Goal: Navigation & Orientation: Find specific page/section

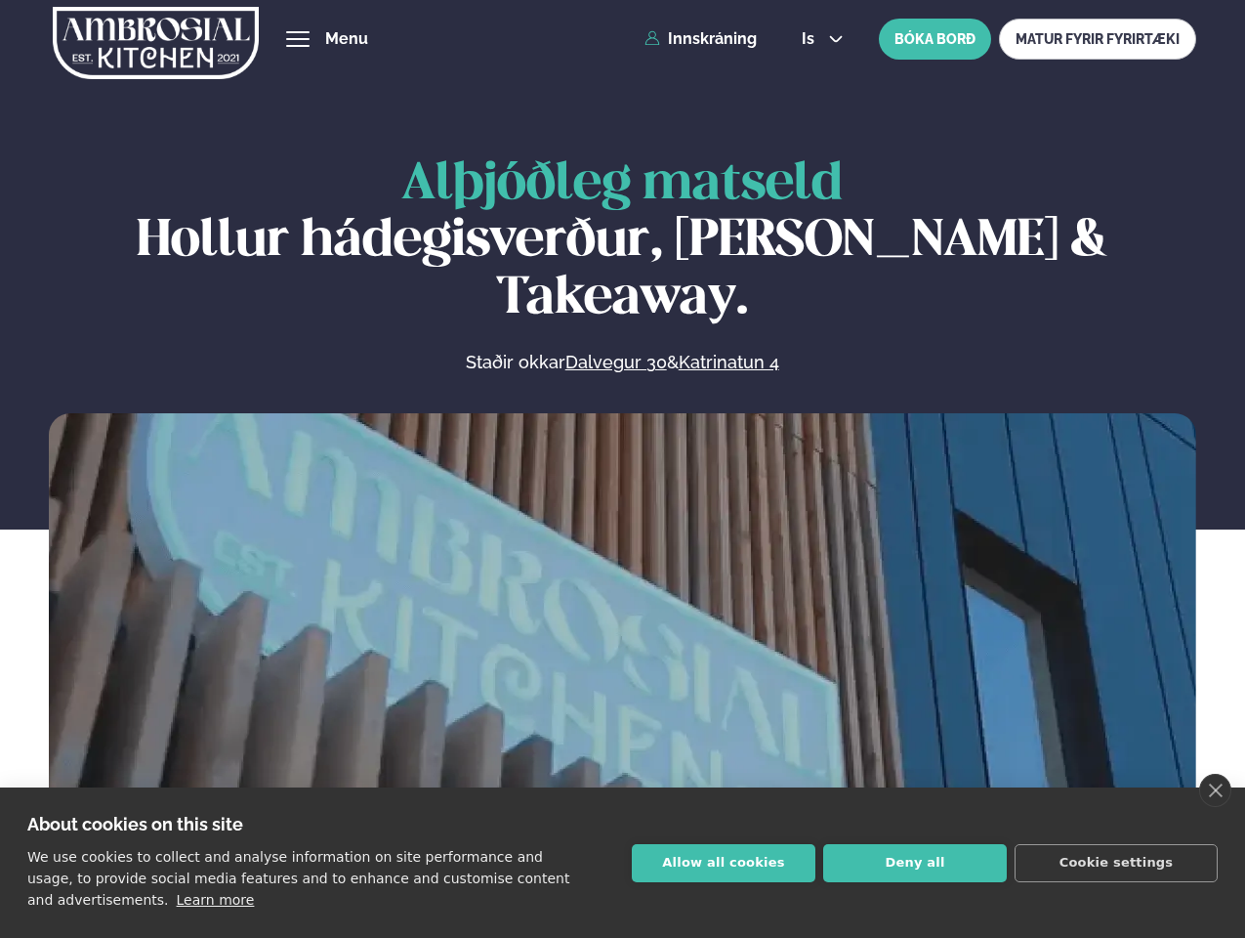
click at [1215, 790] on link "close" at bounding box center [1215, 790] width 32 height 33
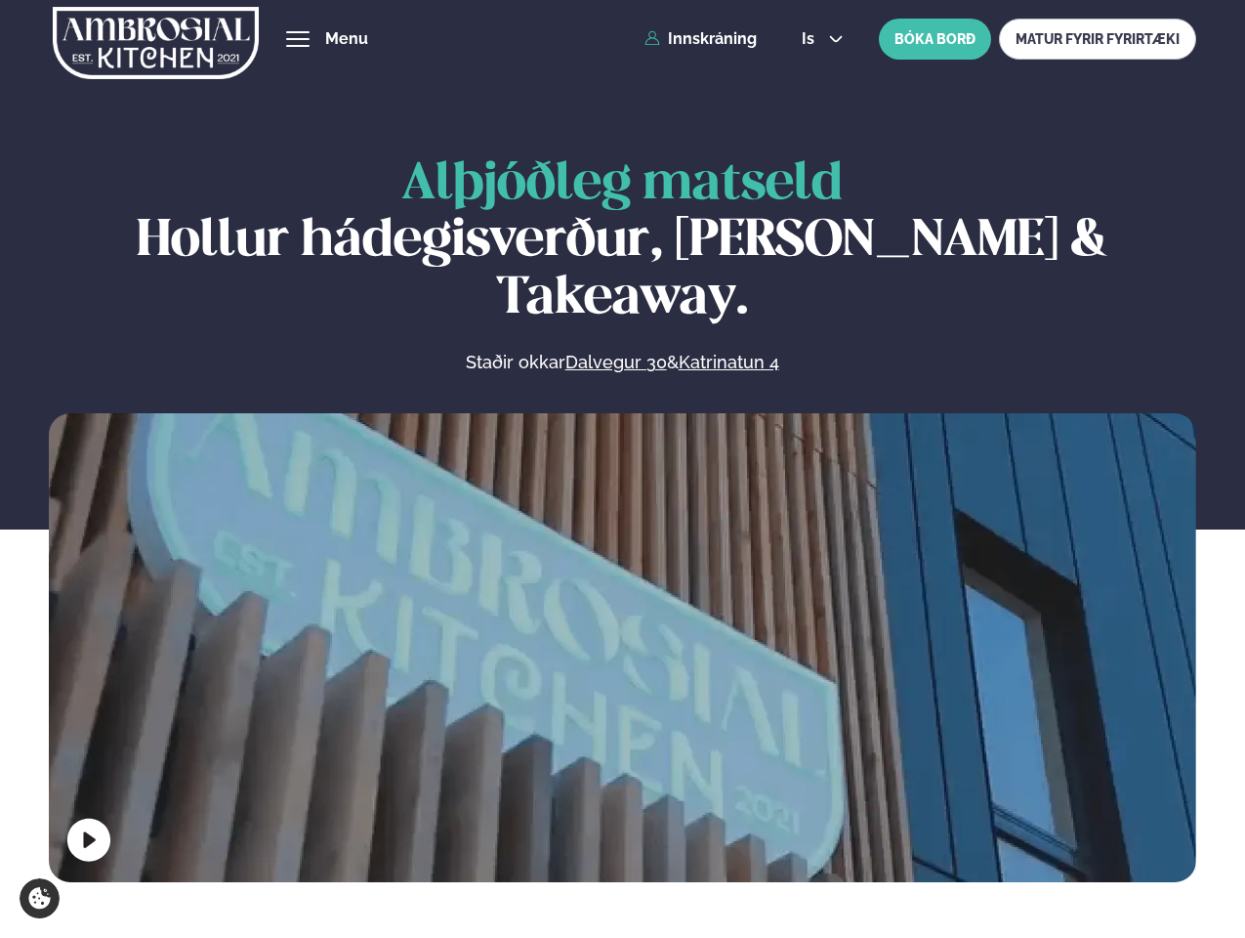
click at [298, 39] on span "hamburger" at bounding box center [298, 39] width 18 height 18
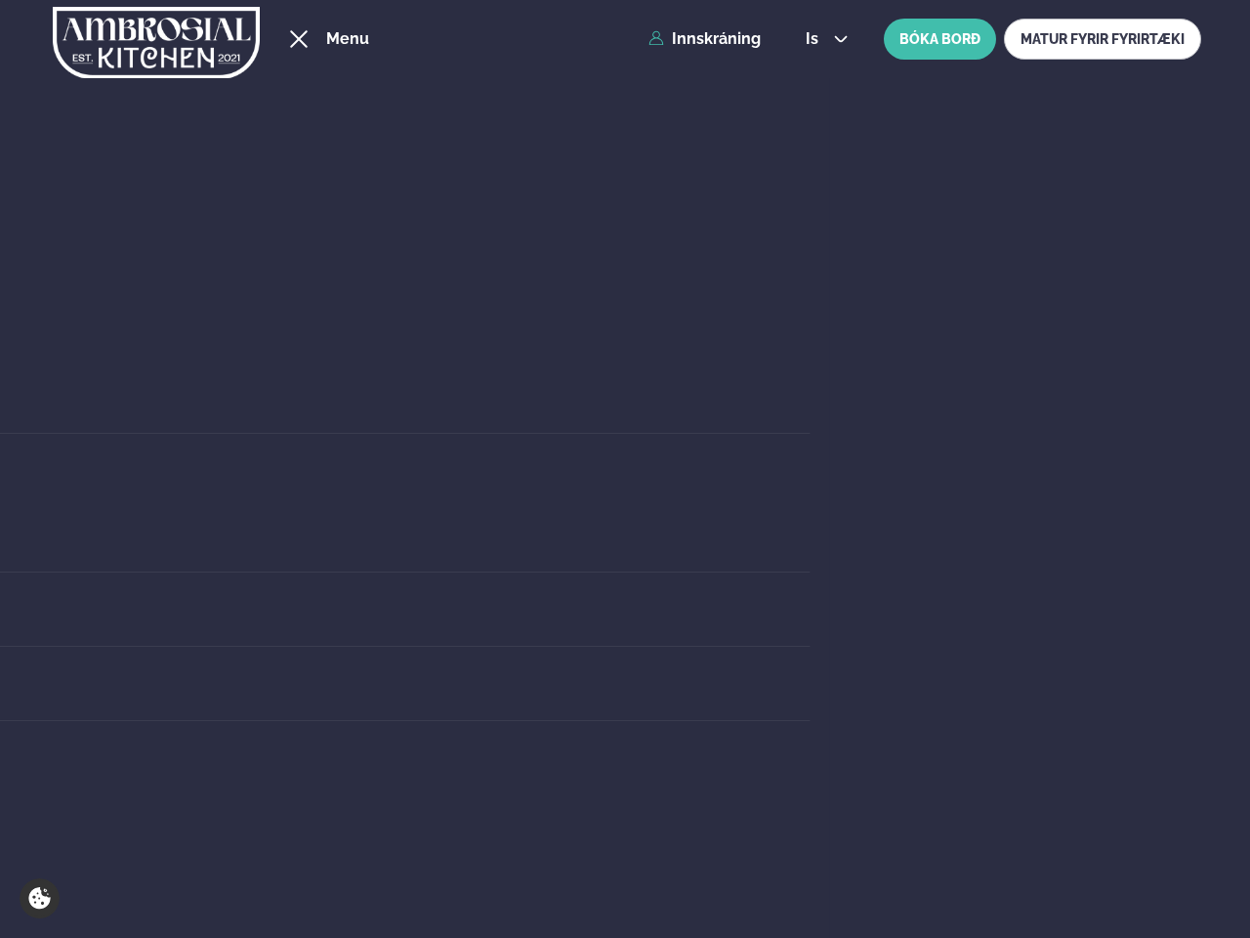
click at [820, 39] on span "is" at bounding box center [815, 39] width 19 height 16
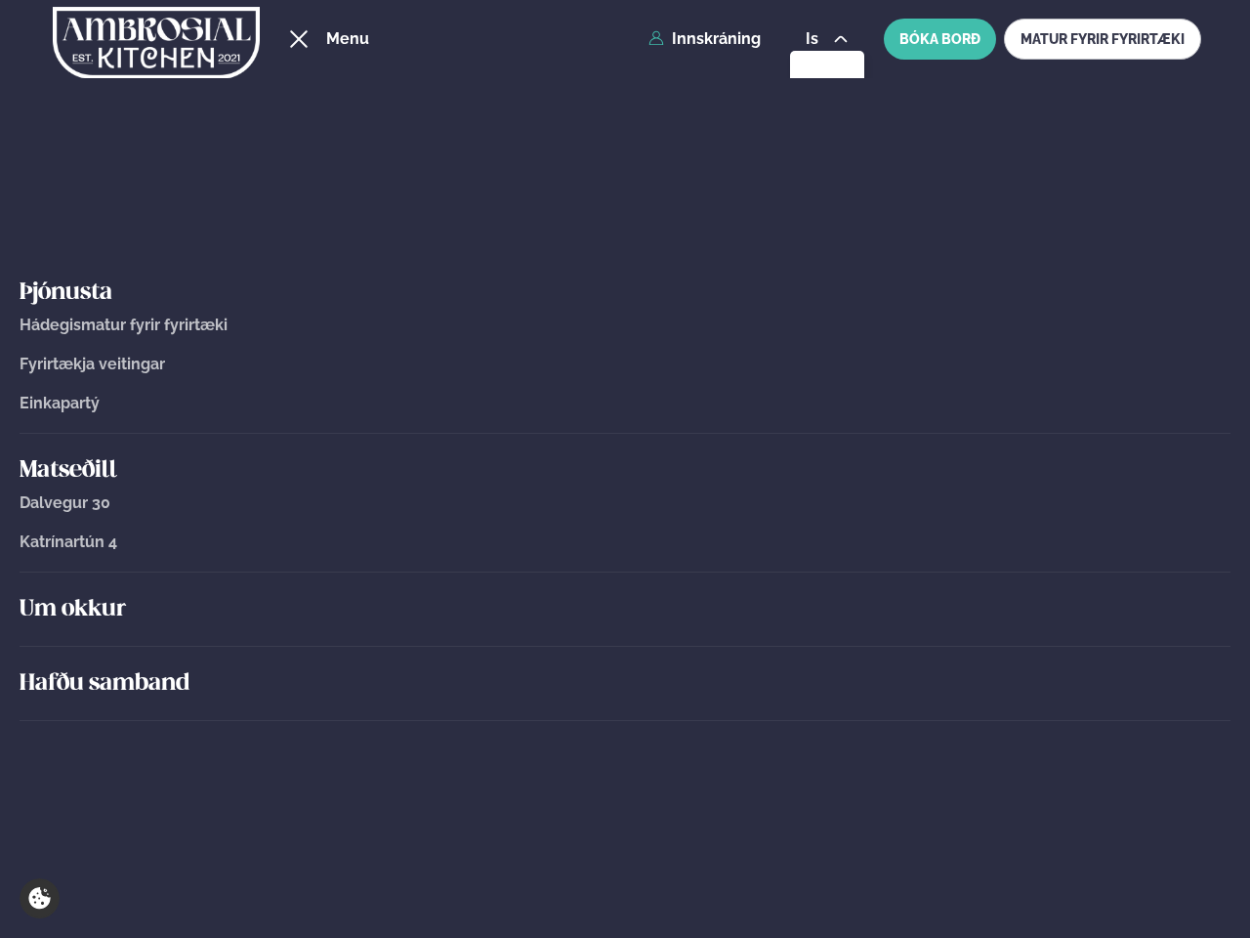
click at [622, 643] on div "Um okkur" at bounding box center [625, 609] width 1211 height 74
